Goal: Task Accomplishment & Management: Manage account settings

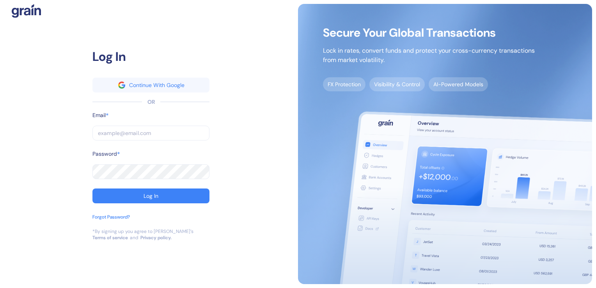
type input "[EMAIL_ADDRESS][PERSON_NAME][PERSON_NAME][DOMAIN_NAME]"
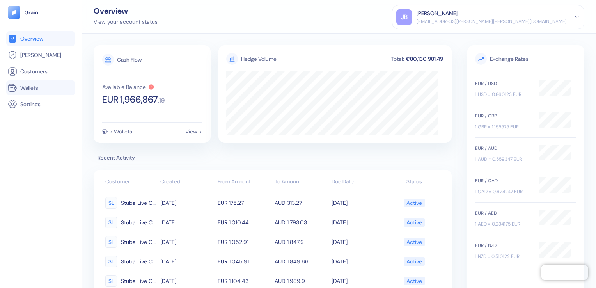
click at [32, 89] on span "Wallets" at bounding box center [29, 88] width 18 height 8
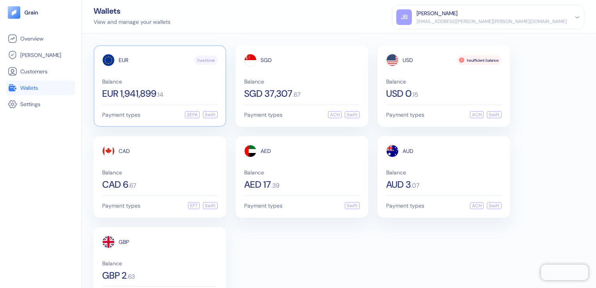
click at [157, 66] on div "EUR Functional" at bounding box center [159, 60] width 115 height 12
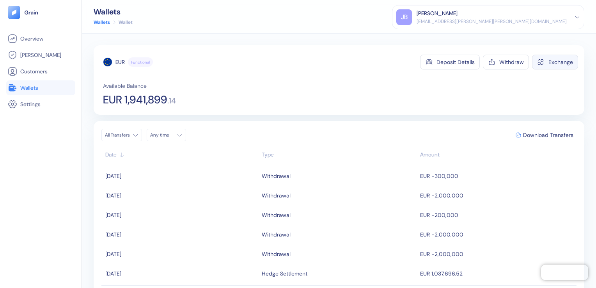
click at [547, 65] on button "Exchange" at bounding box center [555, 62] width 46 height 15
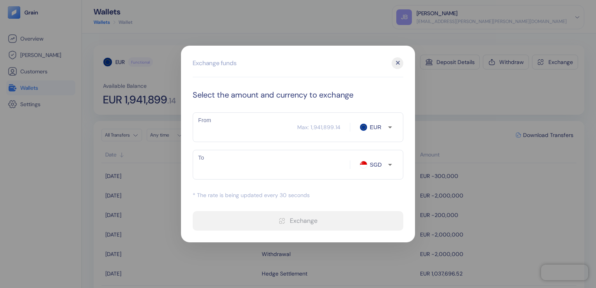
click at [401, 62] on div "✕" at bounding box center [397, 63] width 12 height 12
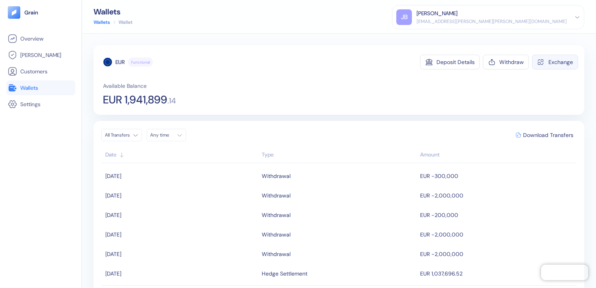
click at [557, 62] on div "Exchange" at bounding box center [560, 61] width 25 height 5
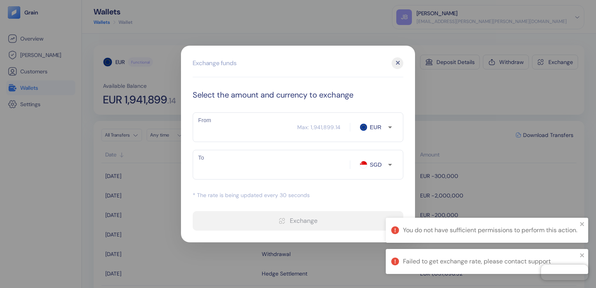
click at [398, 63] on div "✕" at bounding box center [397, 63] width 12 height 12
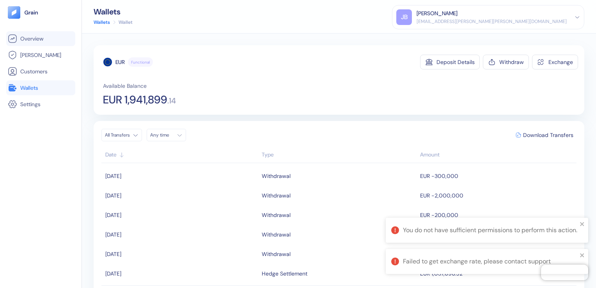
click at [28, 35] on span "Overview" at bounding box center [31, 39] width 23 height 8
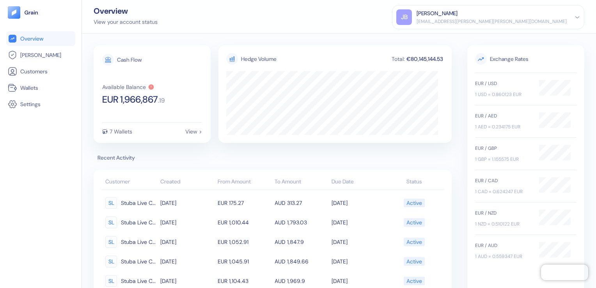
click at [33, 8] on picture at bounding box center [41, 12] width 66 height 12
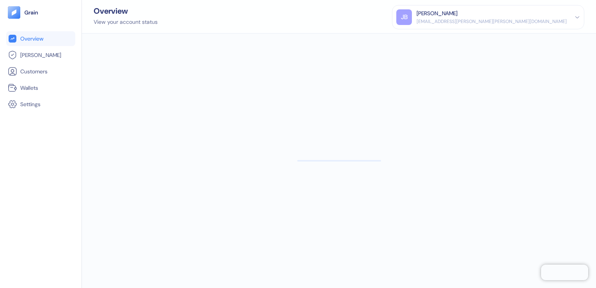
click at [34, 16] on picture at bounding box center [41, 12] width 66 height 12
click at [33, 71] on span "Customers" at bounding box center [33, 71] width 27 height 8
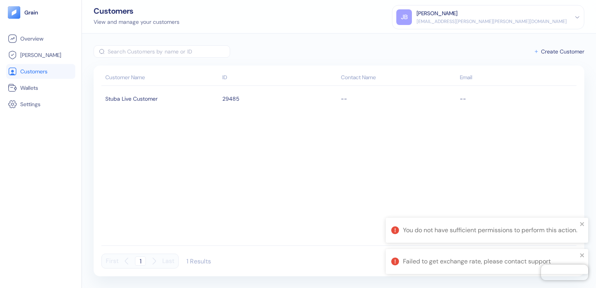
click at [586, 222] on div "You do not have sufficient permissions to perform this action." at bounding box center [487, 230] width 202 height 25
click at [583, 252] on icon "close" at bounding box center [581, 255] width 5 height 6
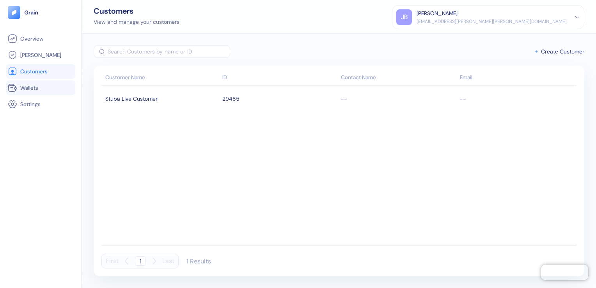
click at [42, 89] on link "Wallets" at bounding box center [41, 87] width 66 height 9
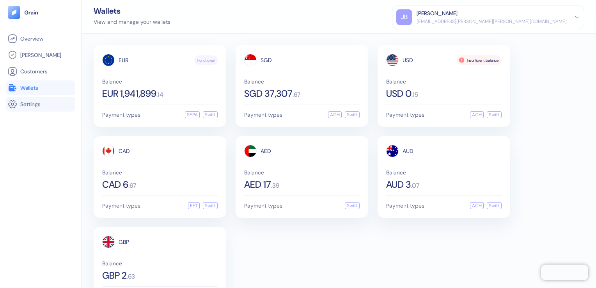
click at [40, 104] on span "Settings" at bounding box center [30, 104] width 20 height 8
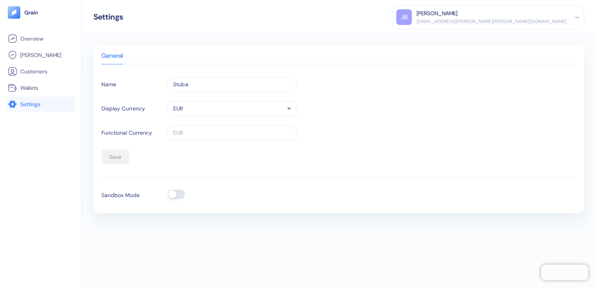
click at [36, 14] on img at bounding box center [31, 12] width 14 height 5
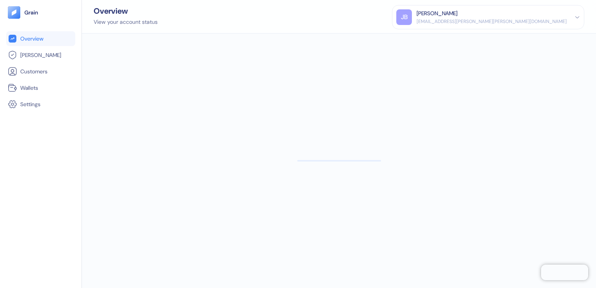
click at [37, 37] on span "Overview" at bounding box center [31, 39] width 23 height 8
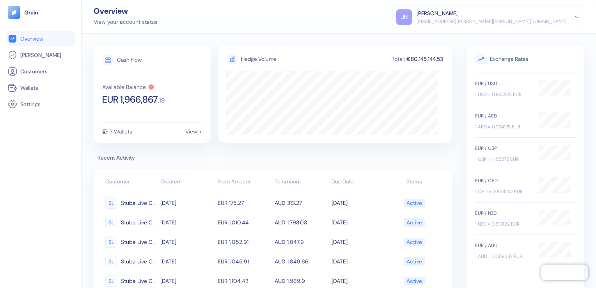
click at [457, 17] on div "[PERSON_NAME]" at bounding box center [436, 13] width 41 height 8
click at [428, 40] on div "Sign Out" at bounding box center [416, 39] width 21 height 8
